Goal: Task Accomplishment & Management: Use online tool/utility

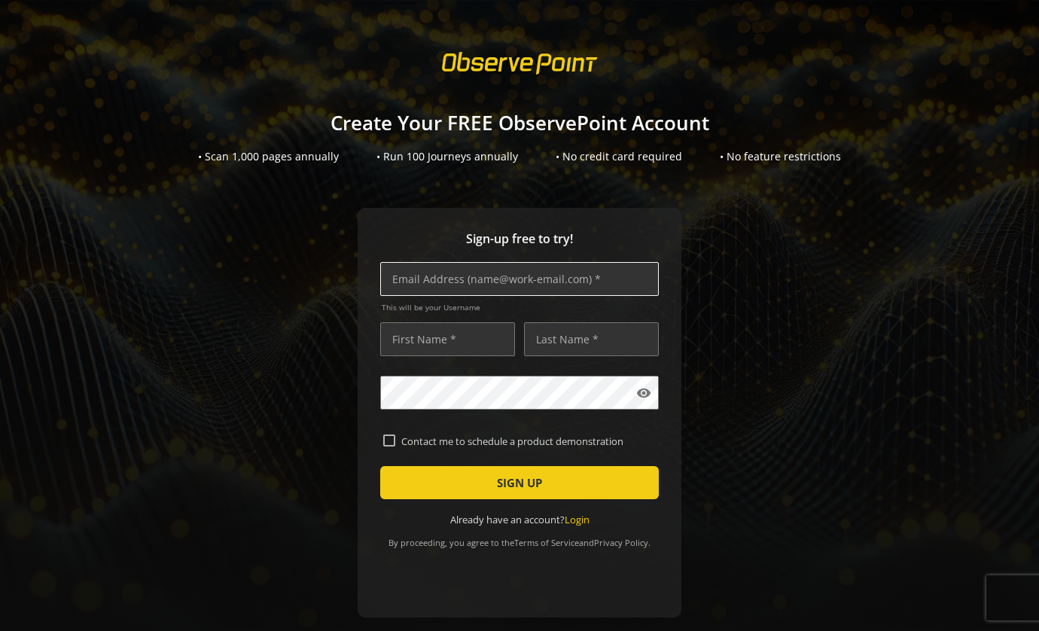
click at [499, 273] on input "text" at bounding box center [519, 279] width 279 height 34
type input "[PERSON_NAME][EMAIL_ADDRESS][PERSON_NAME][DOMAIN_NAME]"
type input "[PERSON_NAME]"
type input "Verberckmoes"
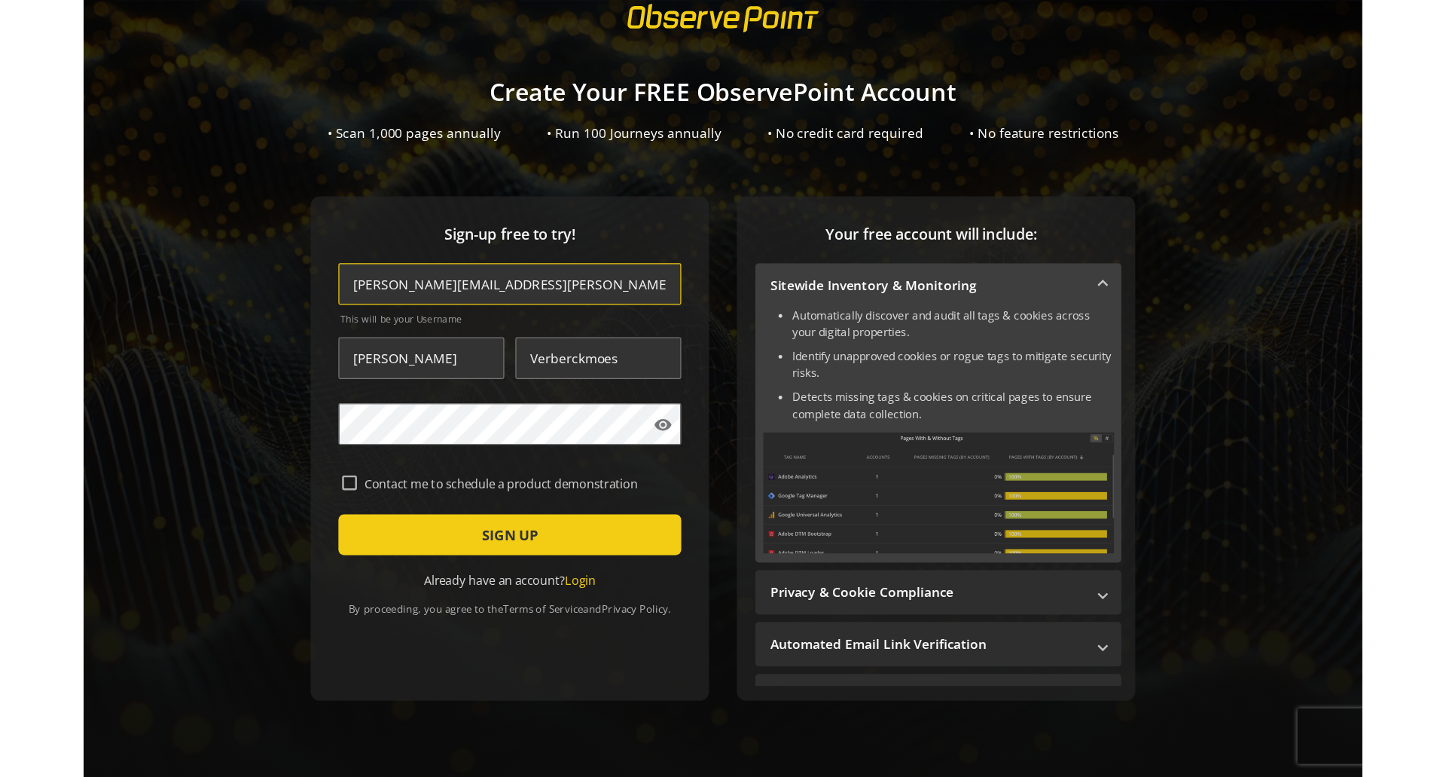
scroll to position [72, 0]
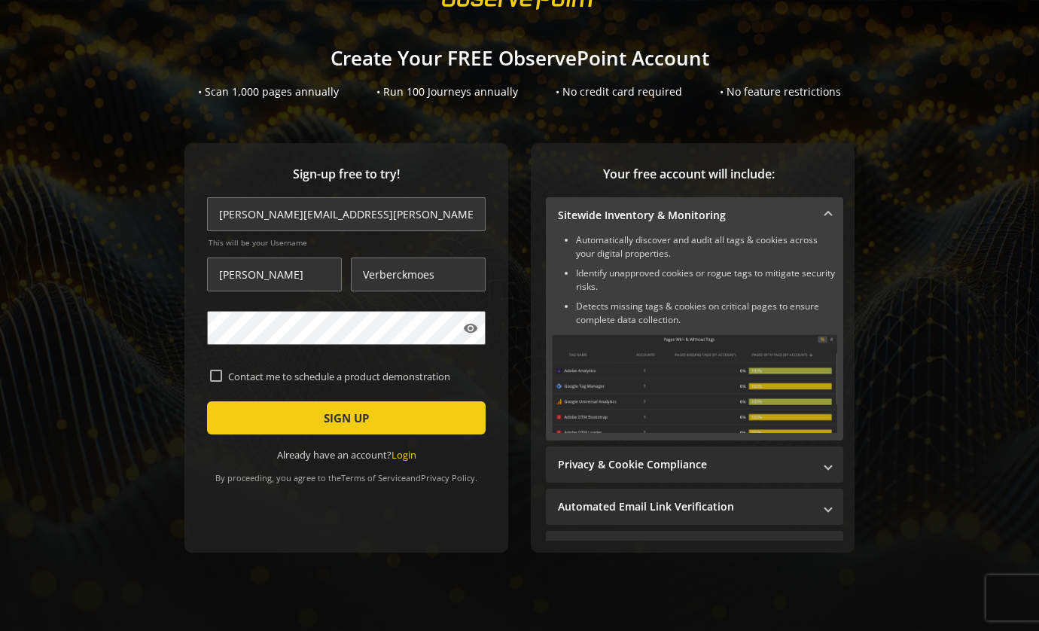
click at [212, 517] on div "Sign-up free to try! [PERSON_NAME][EMAIL_ADDRESS][PERSON_NAME][DOMAIN_NAME] Thi…" at bounding box center [347, 348] width 324 height 410
click at [309, 420] on span "submit" at bounding box center [346, 418] width 279 height 36
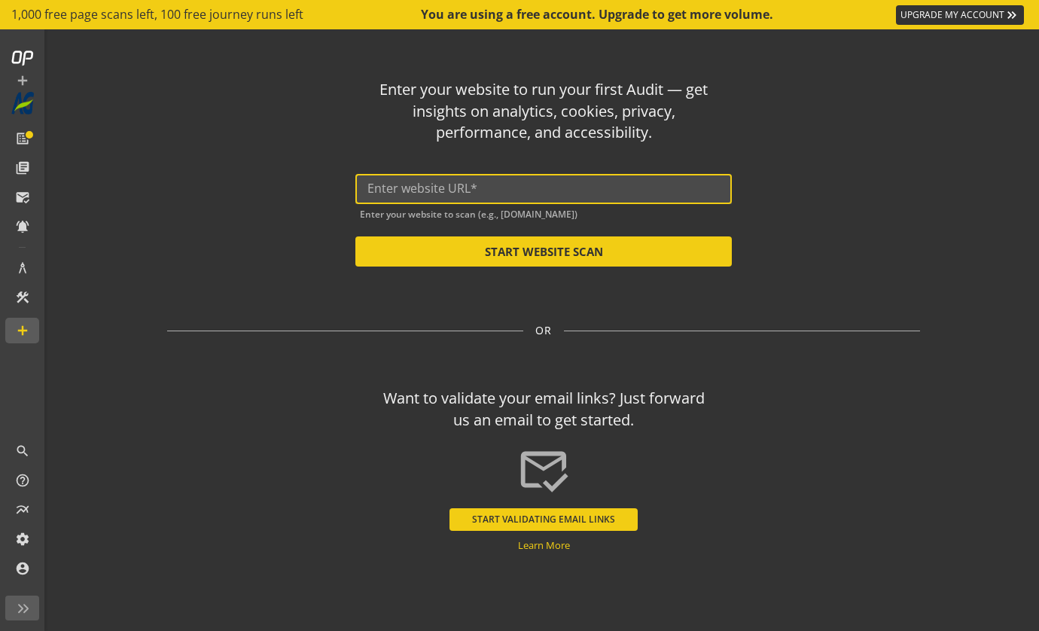
click at [568, 184] on input "text" at bounding box center [544, 189] width 353 height 14
paste input "[URL][DOMAIN_NAME]"
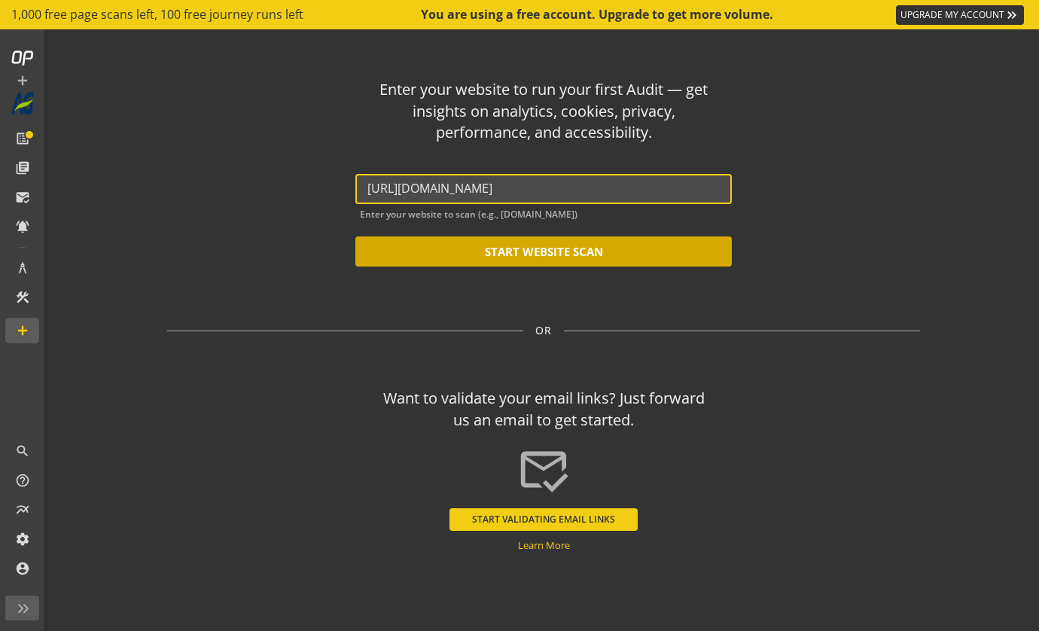
type input "[URL][DOMAIN_NAME]"
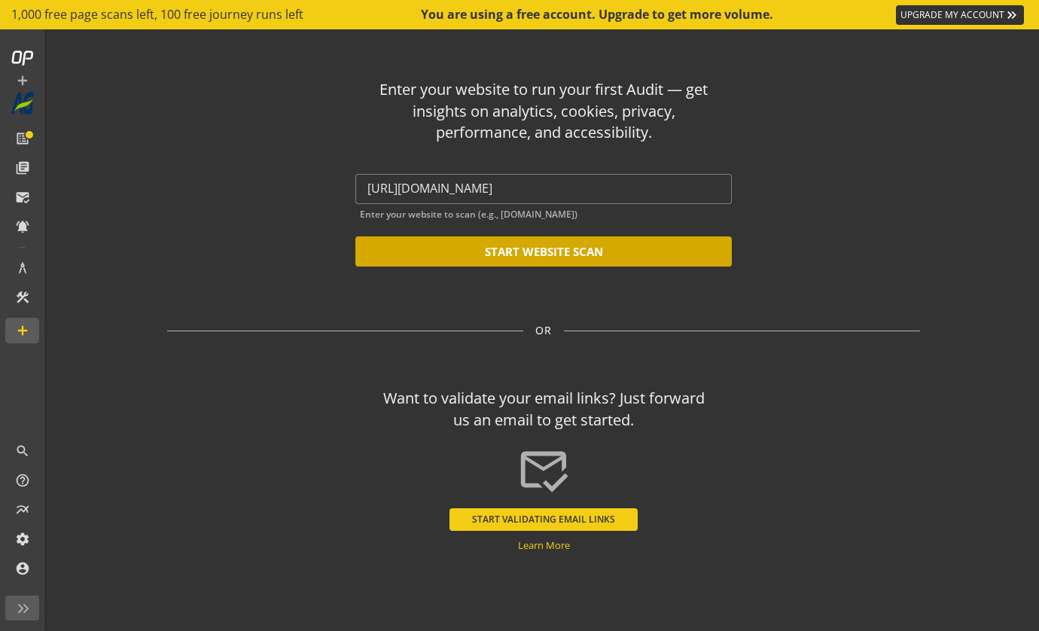
click at [552, 253] on button "START WEBSITE SCAN" at bounding box center [544, 252] width 377 height 30
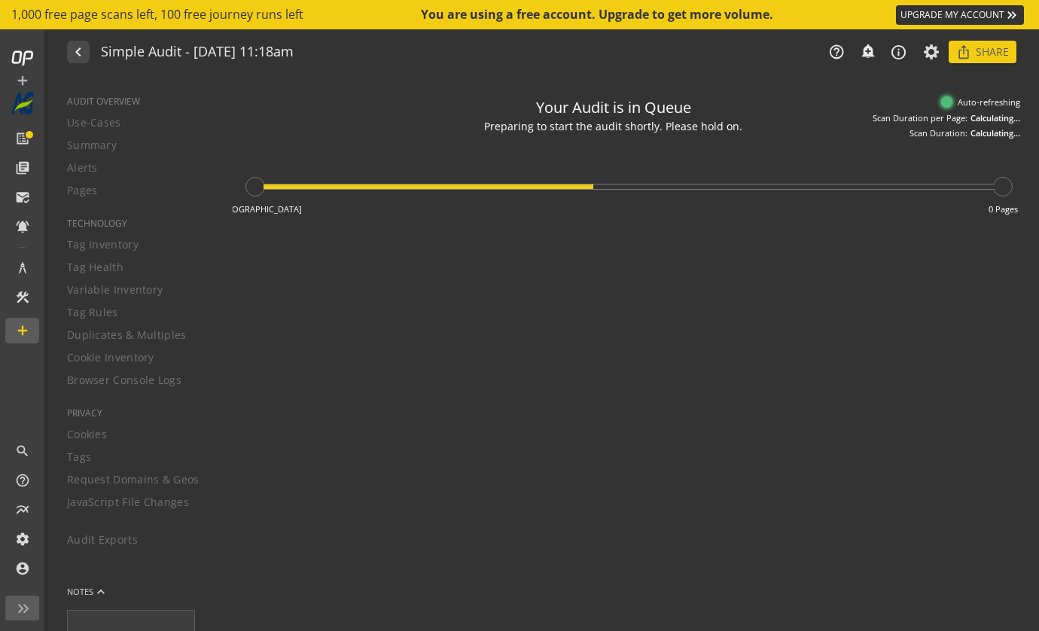
type textarea "Notes can include: -a description of what this audit is validating -changes in …"
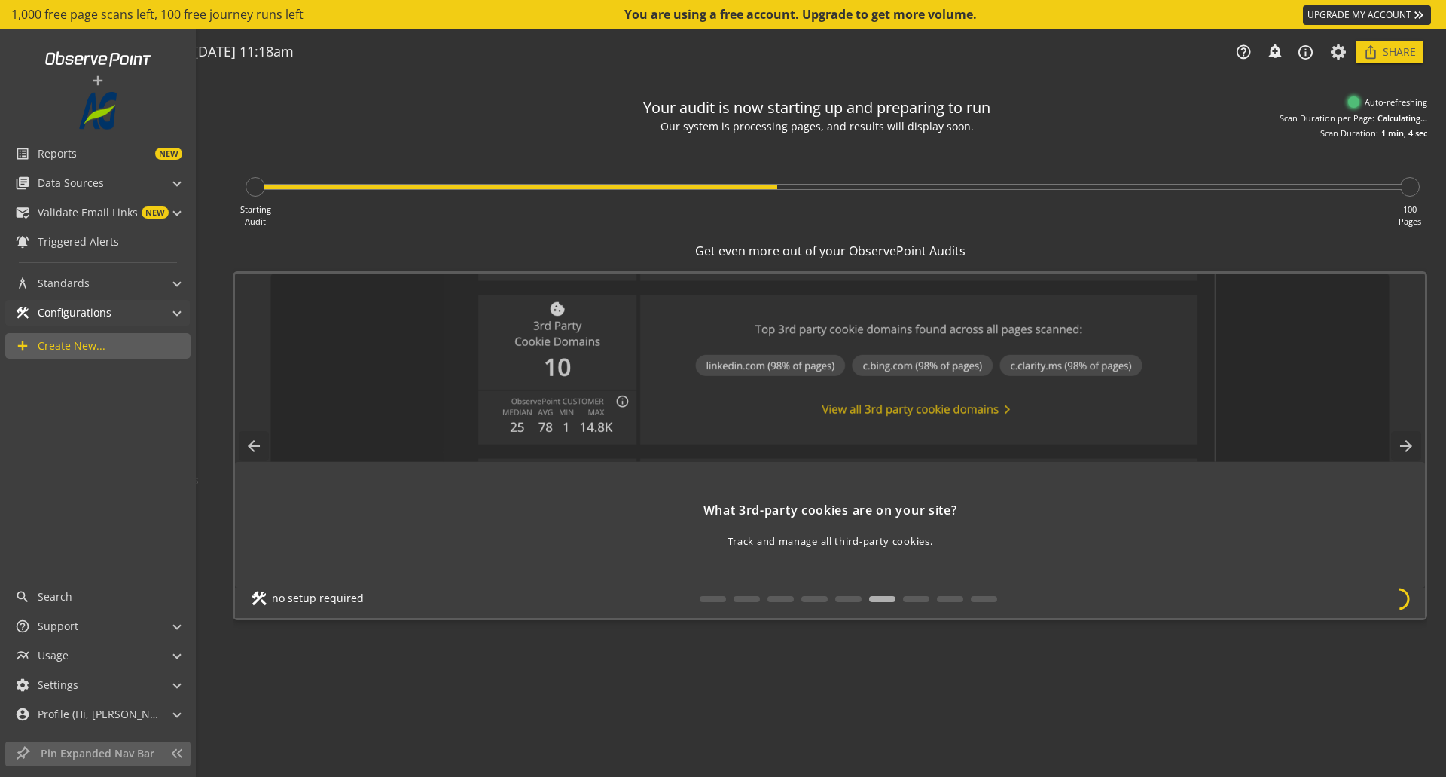
click at [178, 310] on span at bounding box center [177, 311] width 6 height 16
click at [178, 310] on span at bounding box center [177, 315] width 6 height 16
click at [182, 183] on mat-expansion-panel-header "library_books Data Sources" at bounding box center [97, 183] width 185 height 26
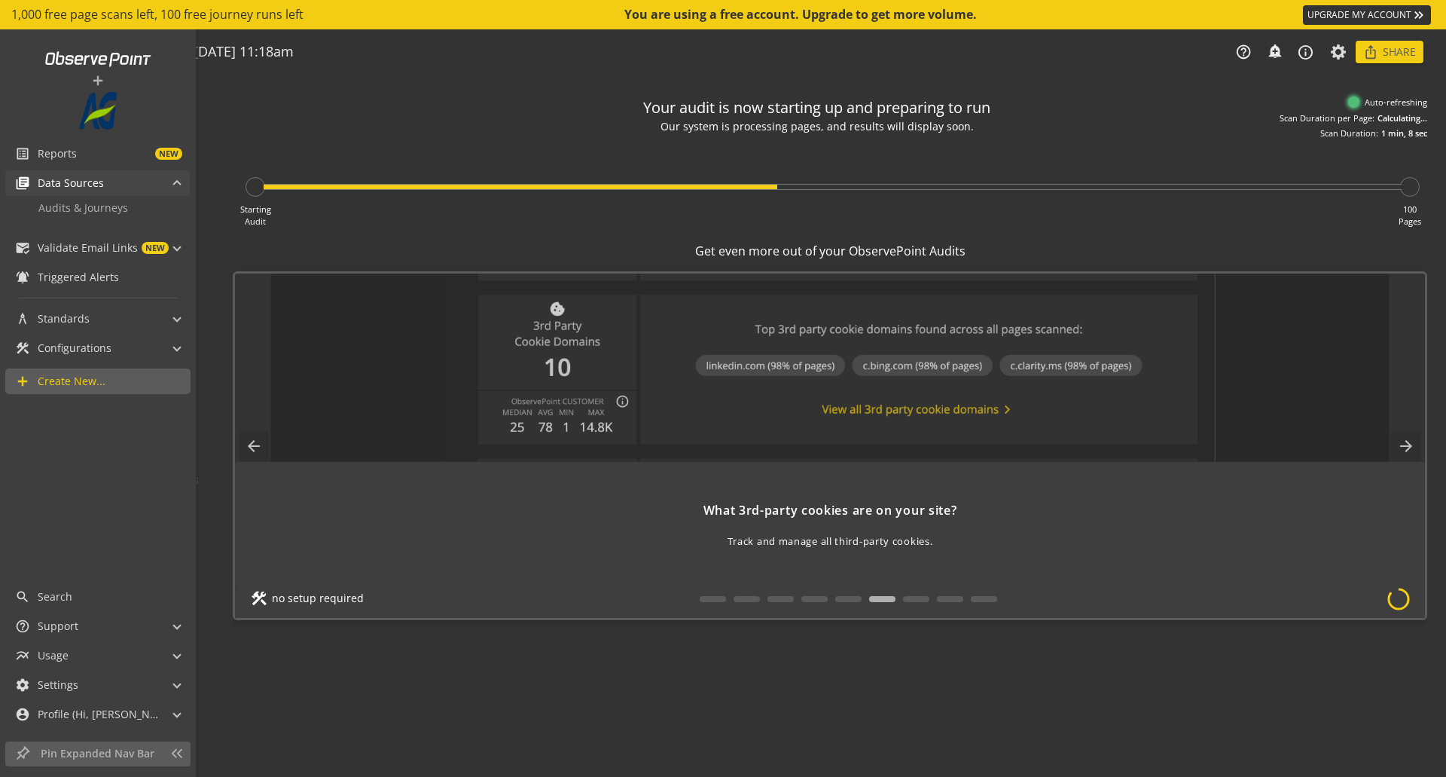
click at [182, 183] on mat-expansion-panel-header "library_books Data Sources" at bounding box center [97, 183] width 185 height 26
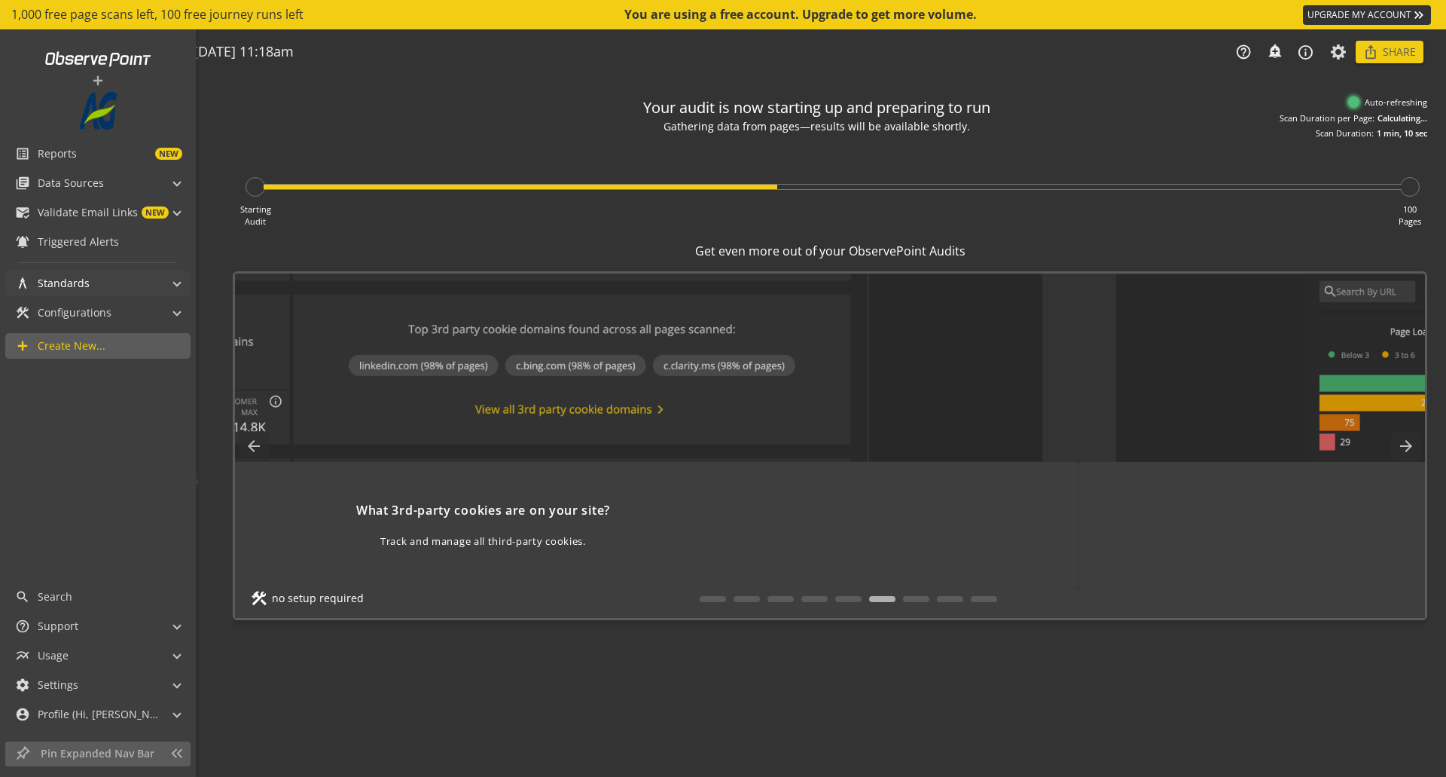
click at [176, 282] on span at bounding box center [177, 281] width 6 height 16
